Goal: Complete application form: Complete application form

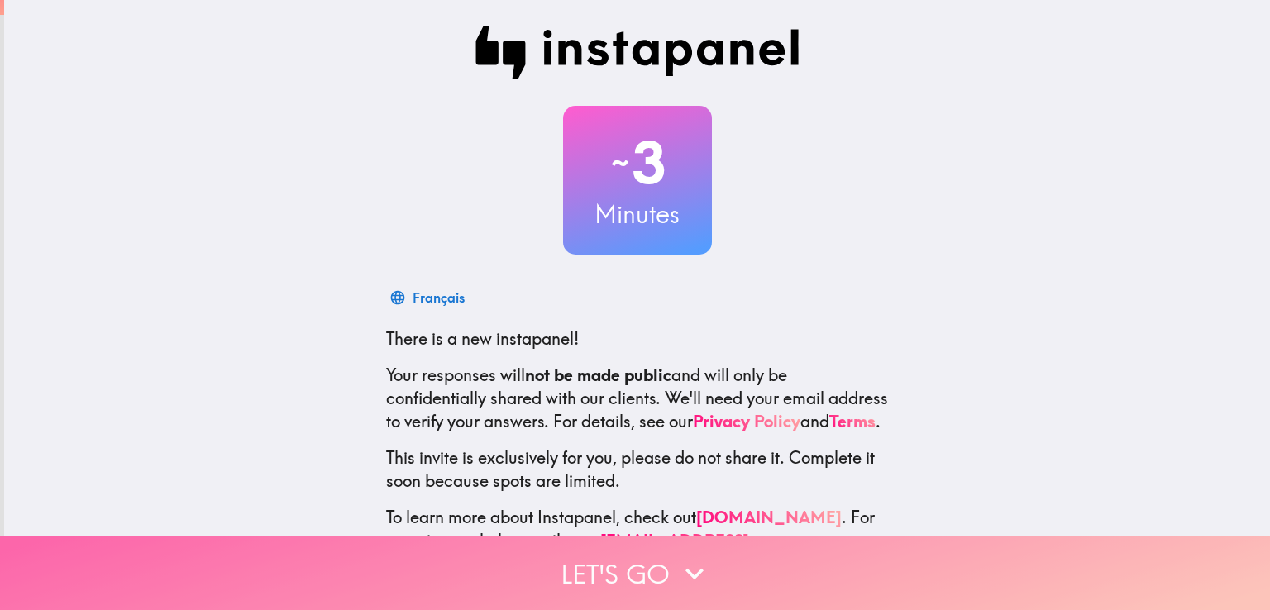
click at [751, 554] on button "Let's go" at bounding box center [635, 574] width 1270 height 74
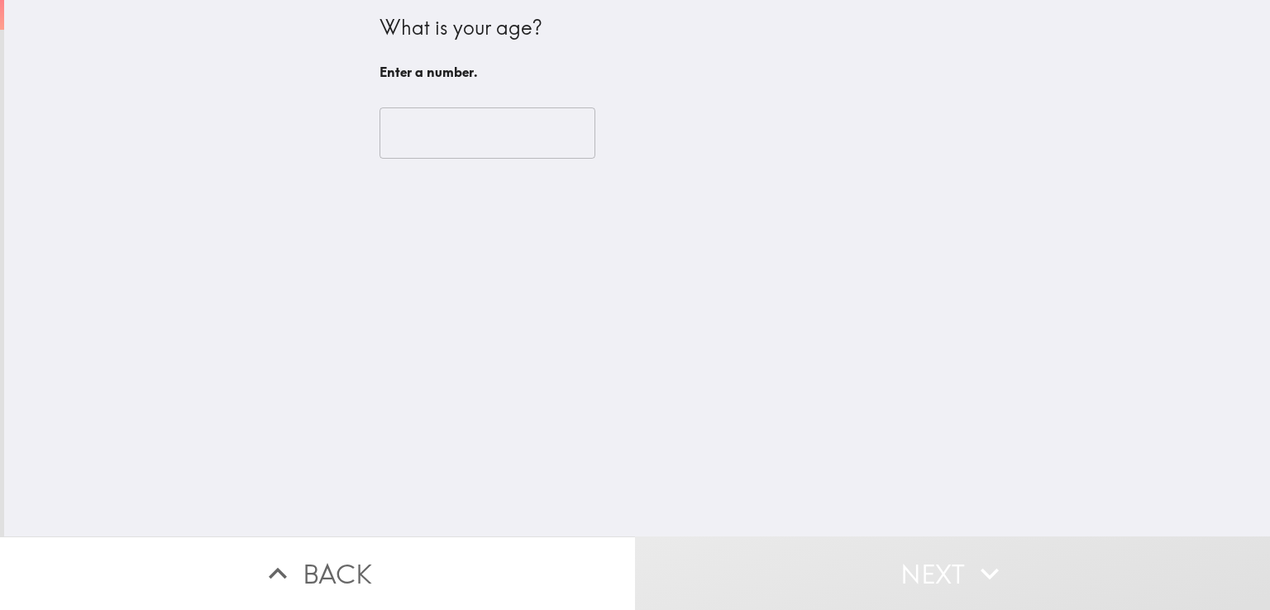
drag, startPoint x: 455, startPoint y: 253, endPoint x: 465, endPoint y: 257, distance: 10.7
click at [456, 254] on div "What is your age? Enter a number. ​" at bounding box center [637, 268] width 1266 height 537
click at [438, 139] on input "number" at bounding box center [488, 132] width 216 height 51
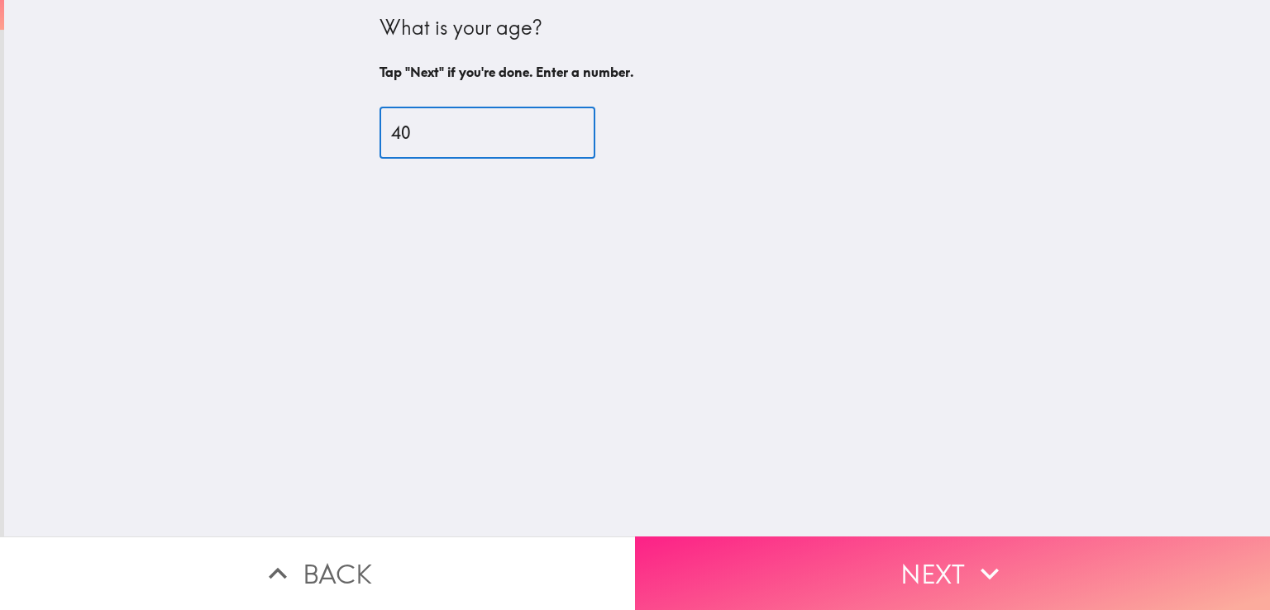
type input "40"
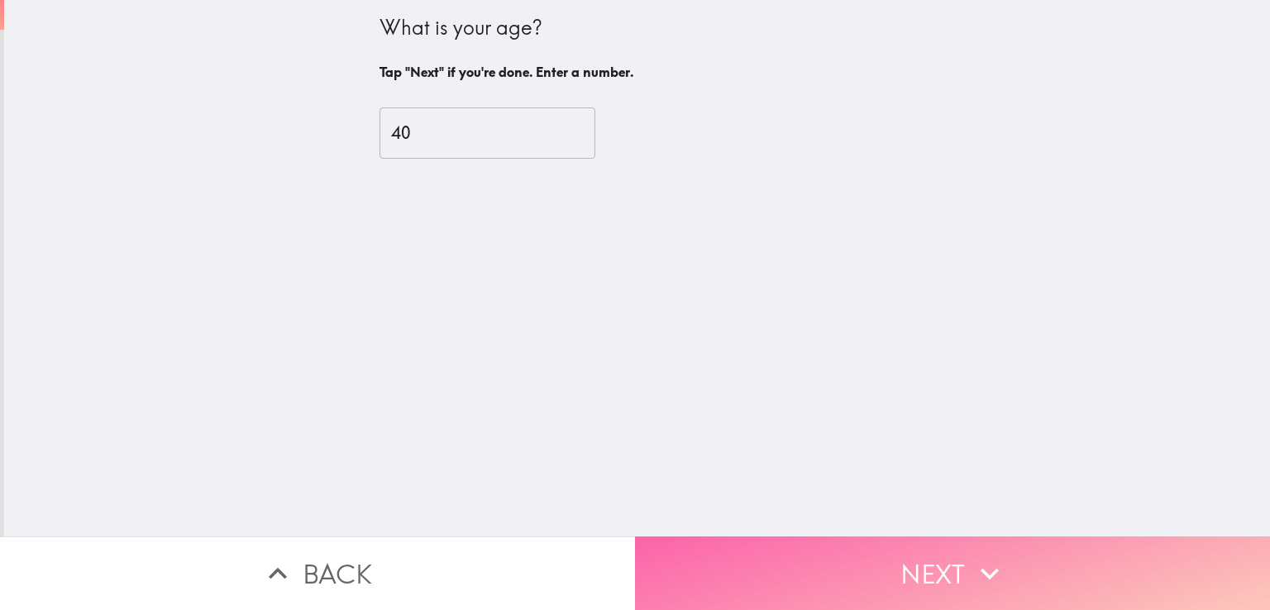
click at [900, 559] on button "Next" at bounding box center [952, 574] width 635 height 74
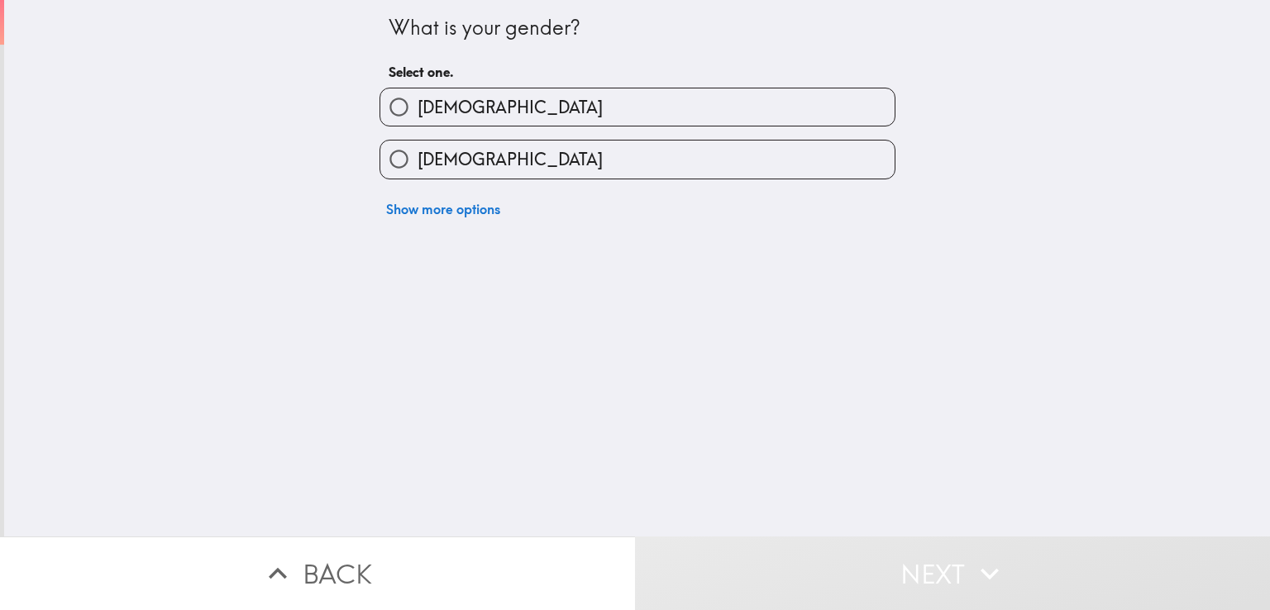
click at [425, 103] on span "[DEMOGRAPHIC_DATA]" at bounding box center [510, 107] width 185 height 23
click at [418, 103] on input "[DEMOGRAPHIC_DATA]" at bounding box center [398, 106] width 37 height 37
radio input "true"
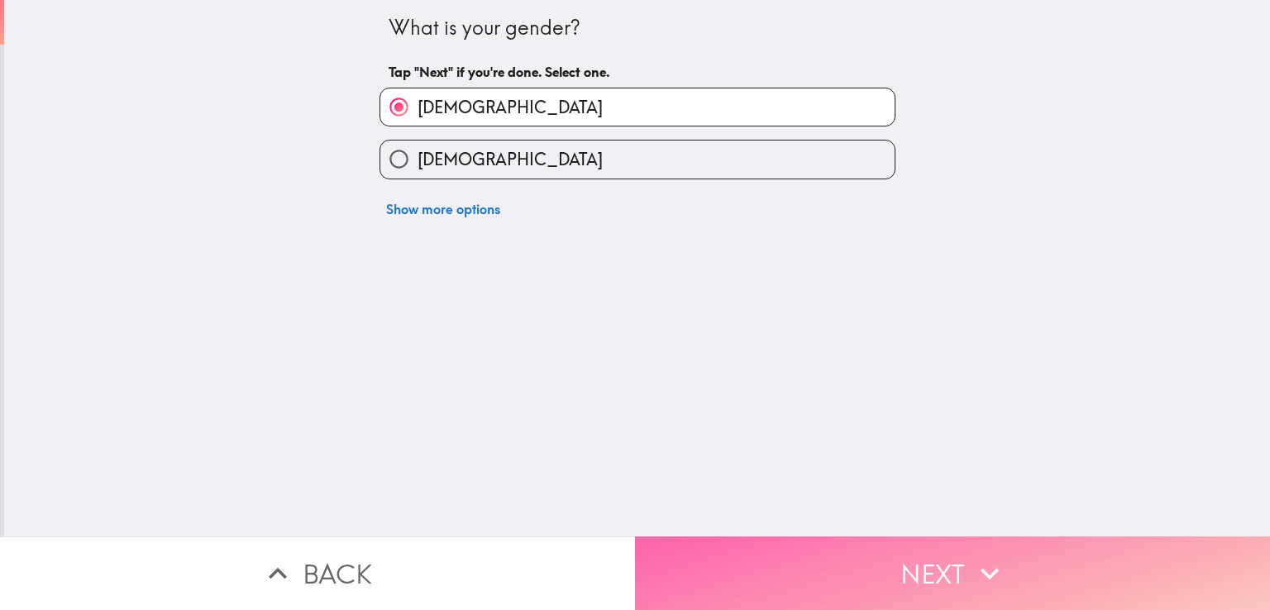
click at [939, 547] on button "Next" at bounding box center [952, 574] width 635 height 74
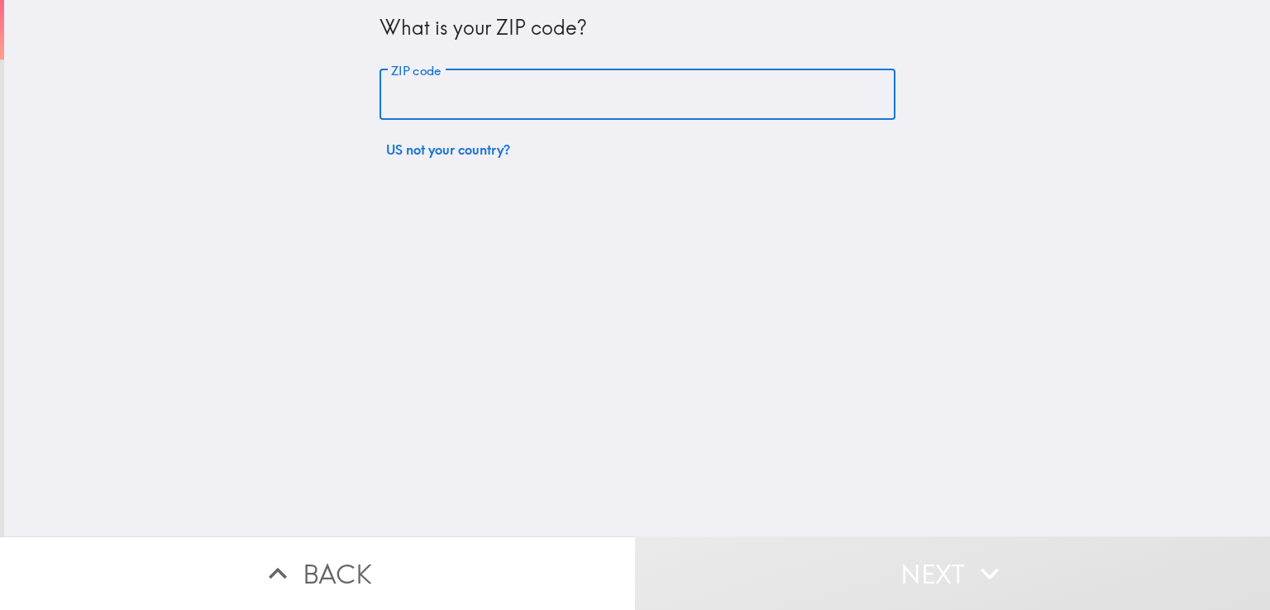
click at [528, 88] on input "ZIP code" at bounding box center [638, 94] width 516 height 51
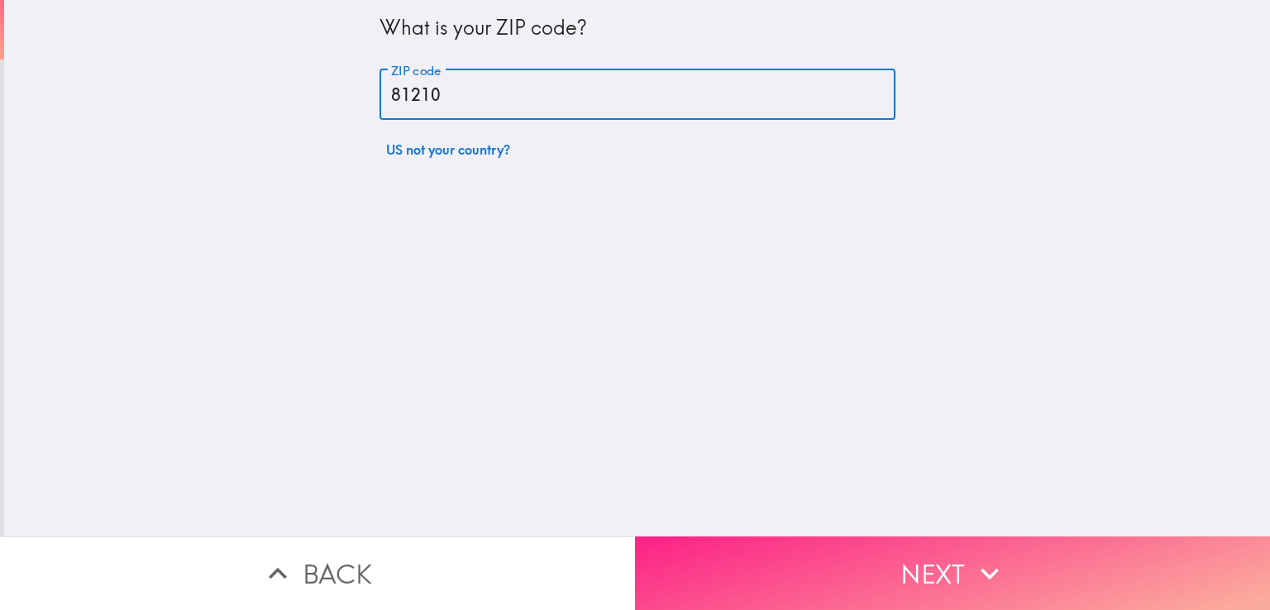
type input "81210"
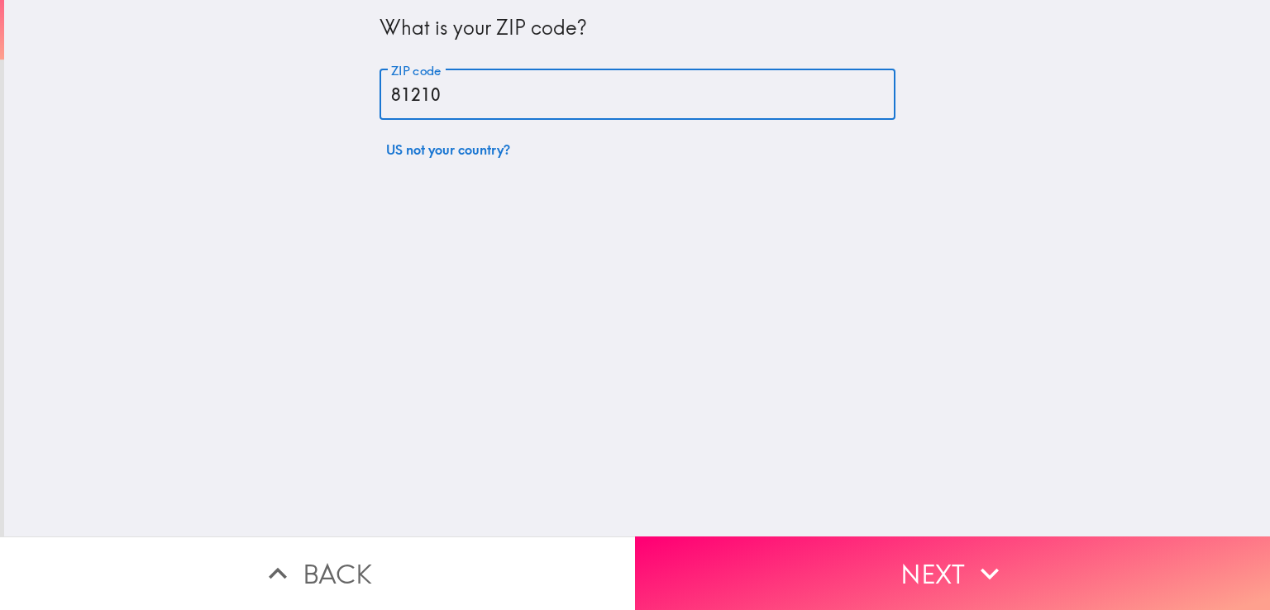
click at [896, 545] on button "Next" at bounding box center [952, 574] width 635 height 74
